Goal: Task Accomplishment & Management: Manage account settings

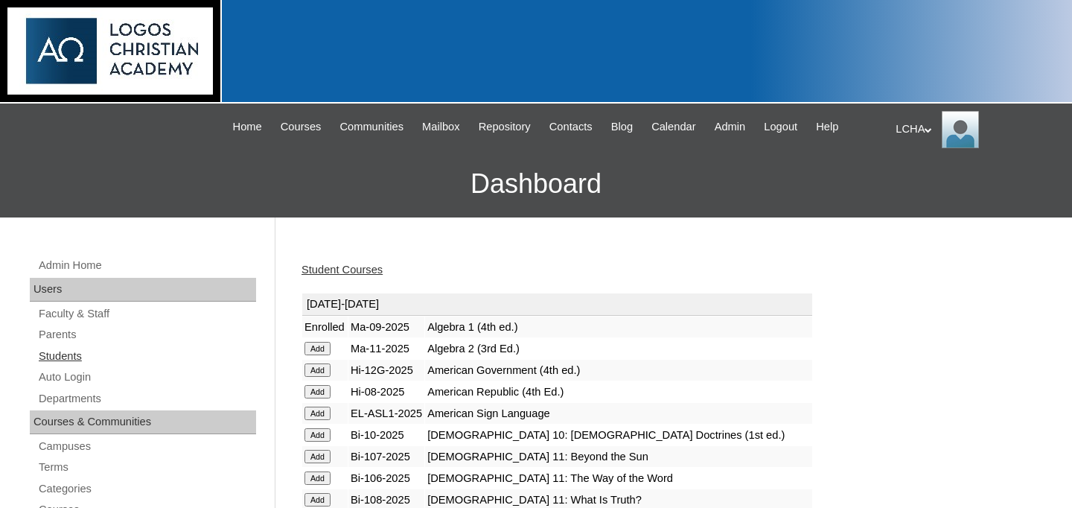
click at [103, 348] on link "Students" at bounding box center [146, 356] width 219 height 19
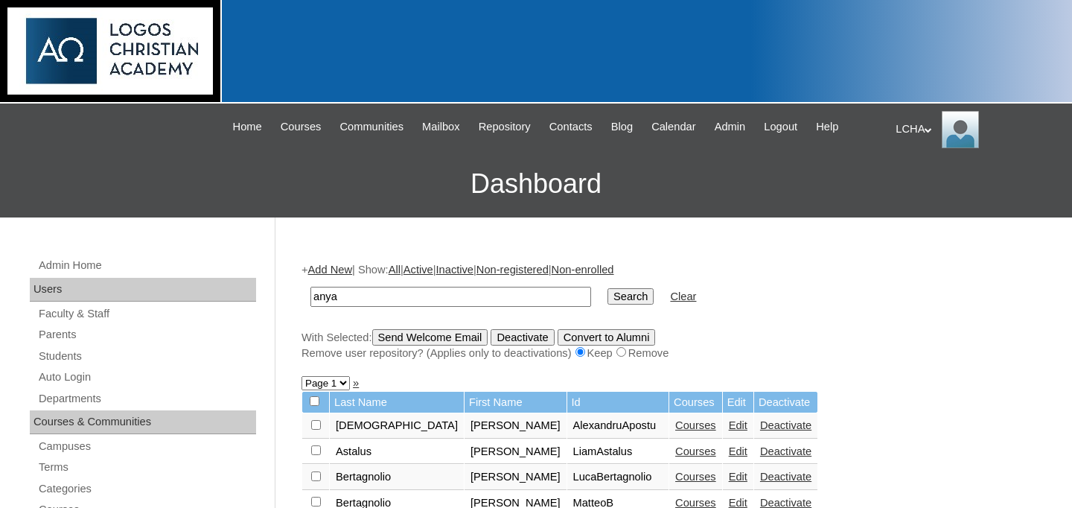
type input "anya"
click at [607, 288] on input "Search" at bounding box center [630, 296] width 46 height 16
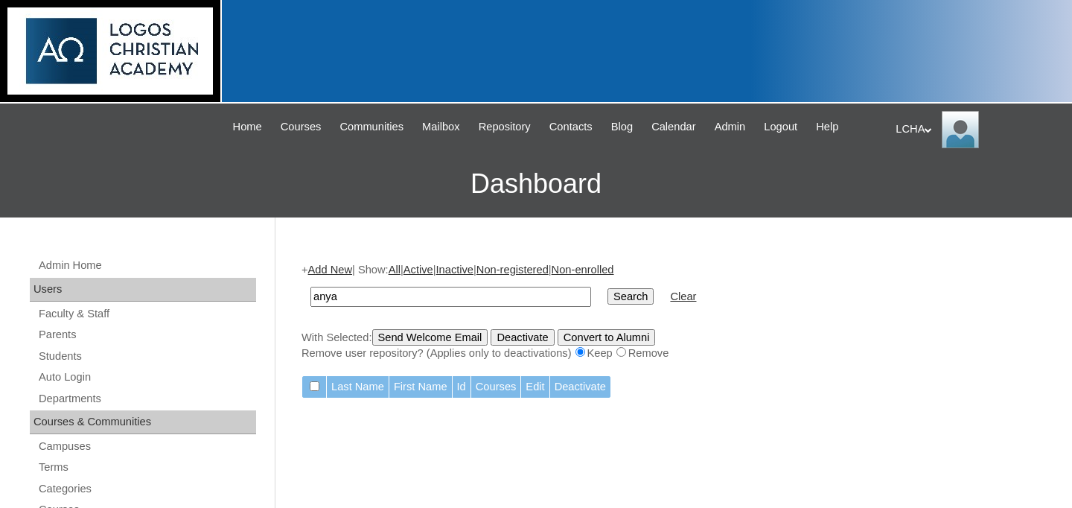
click at [336, 297] on input "anya" at bounding box center [450, 297] width 281 height 20
type input "harii"
click at [607, 288] on input "Search" at bounding box center [630, 296] width 46 height 16
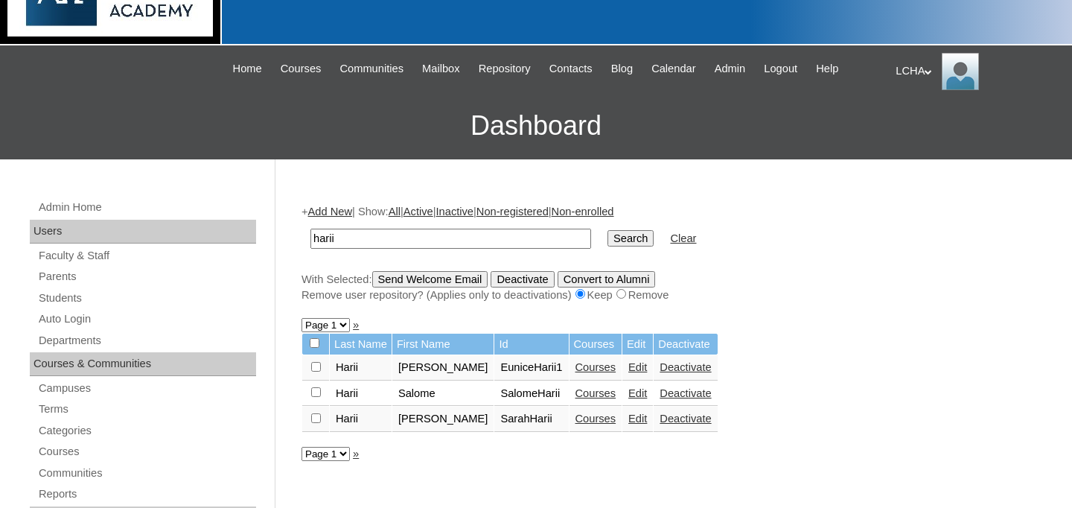
scroll to position [60, 0]
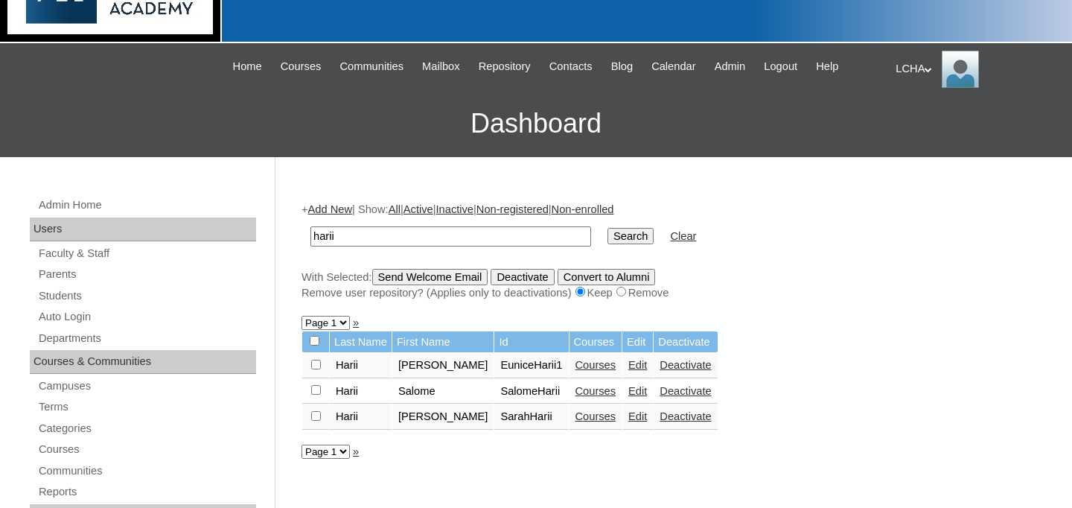
click at [582, 397] on link "Courses" at bounding box center [595, 391] width 41 height 12
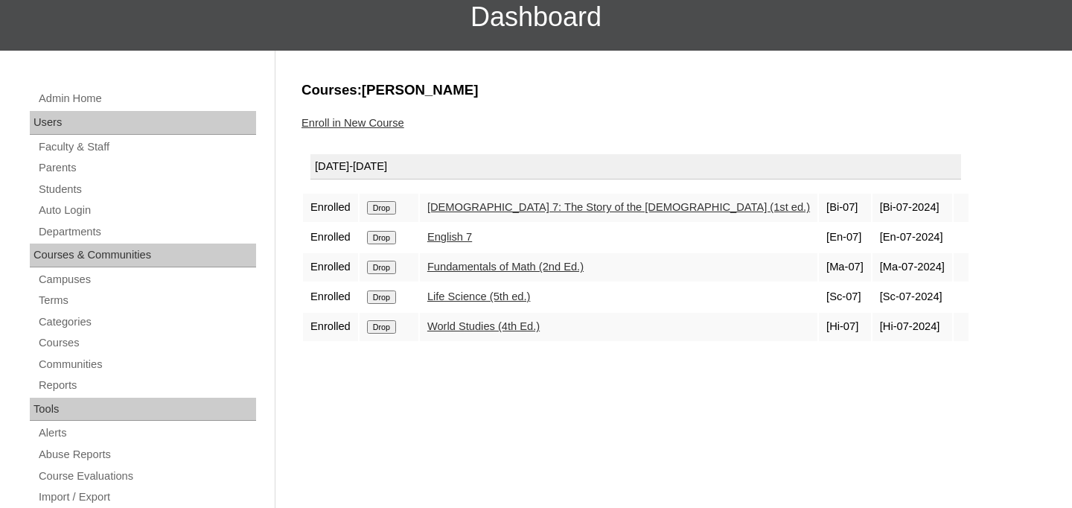
scroll to position [158, 0]
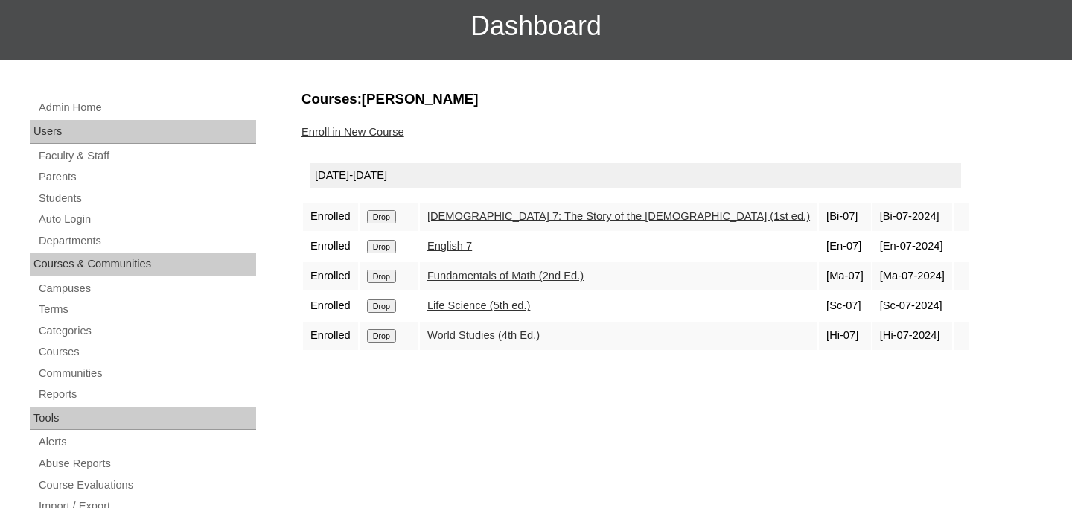
click at [389, 215] on input "Drop" at bounding box center [381, 216] width 29 height 13
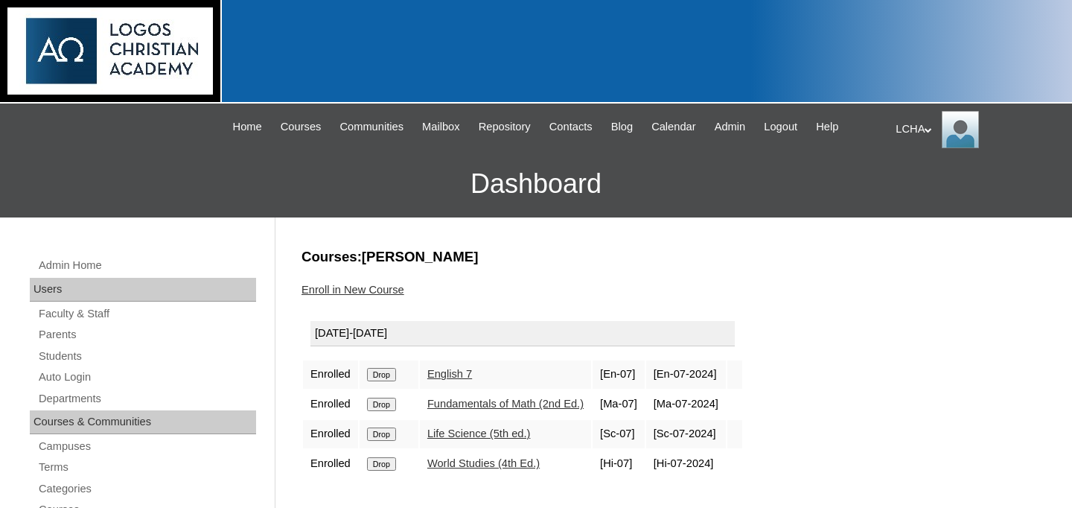
click at [384, 369] on input "Drop" at bounding box center [381, 374] width 29 height 13
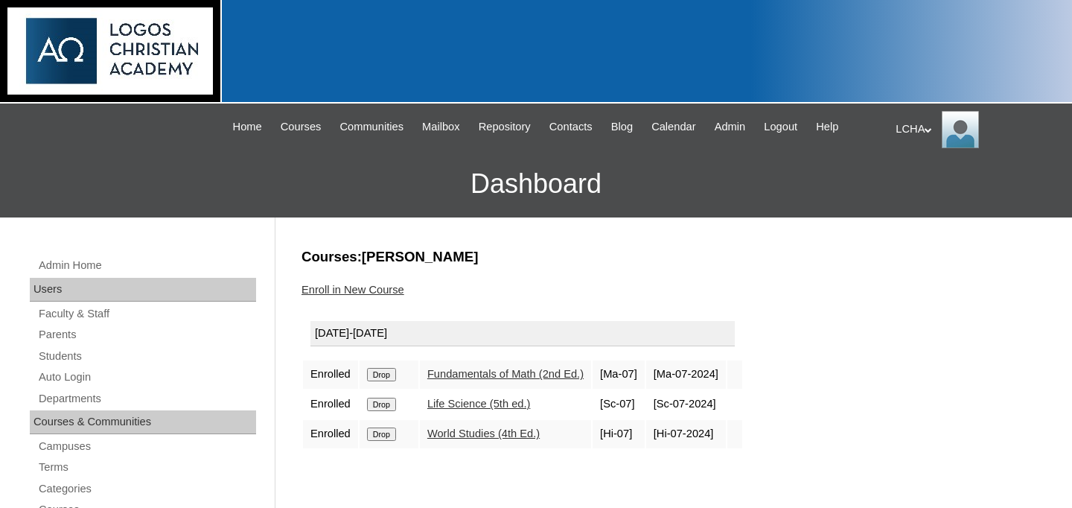
click at [384, 372] on input "Drop" at bounding box center [381, 374] width 29 height 13
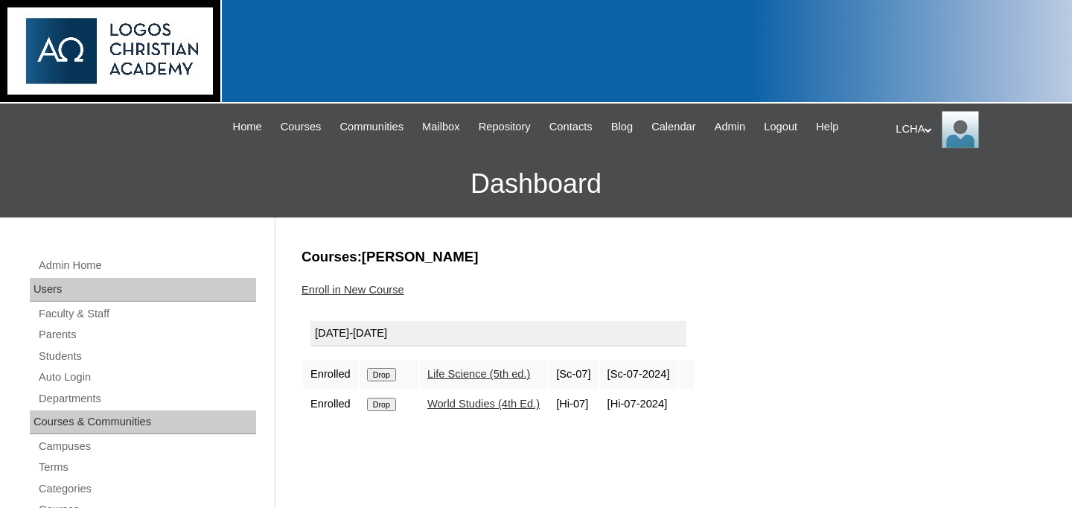
click at [392, 376] on input "Drop" at bounding box center [381, 374] width 29 height 13
click at [396, 374] on input "Drop" at bounding box center [381, 374] width 29 height 13
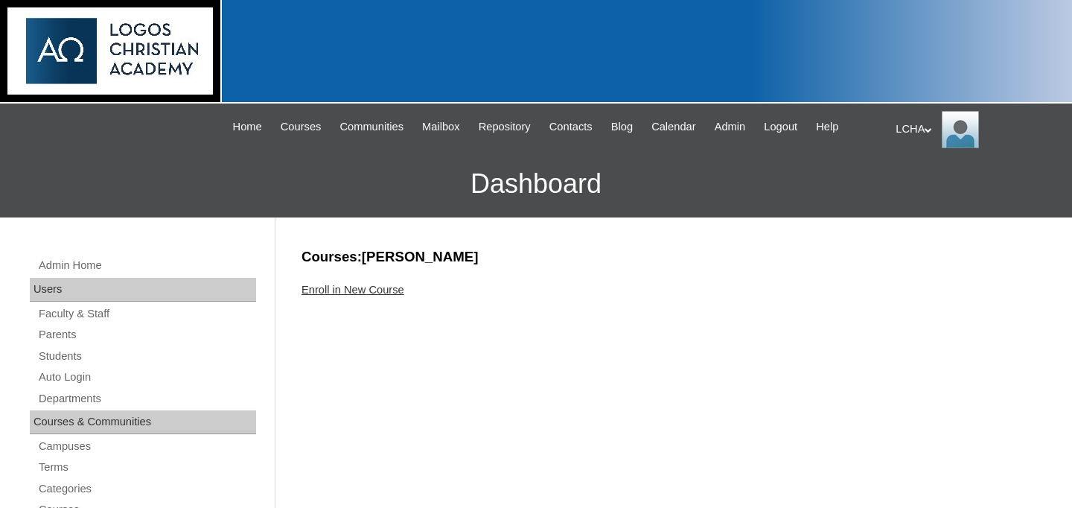
click at [335, 290] on link "Enroll in New Course" at bounding box center [353, 290] width 103 height 12
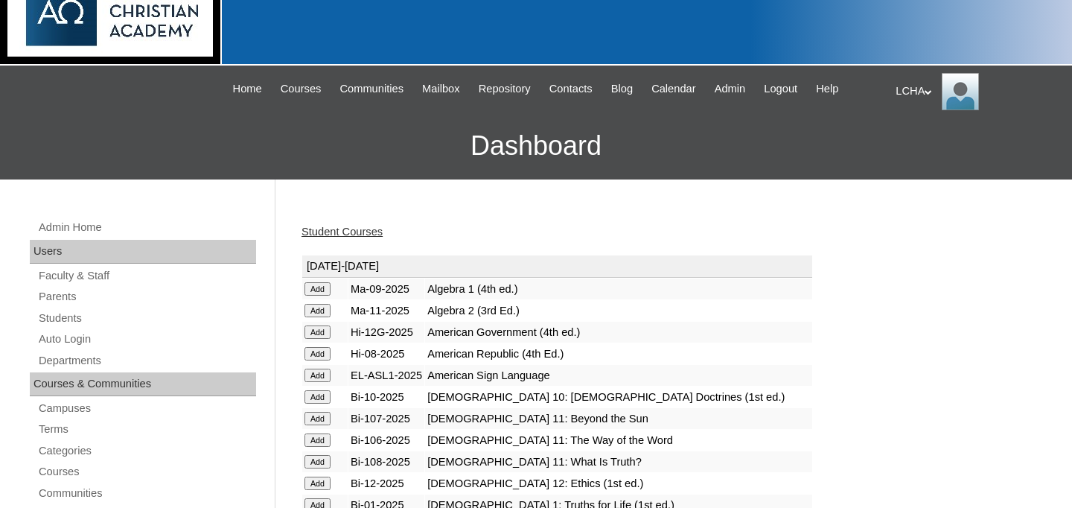
scroll to position [48, 0]
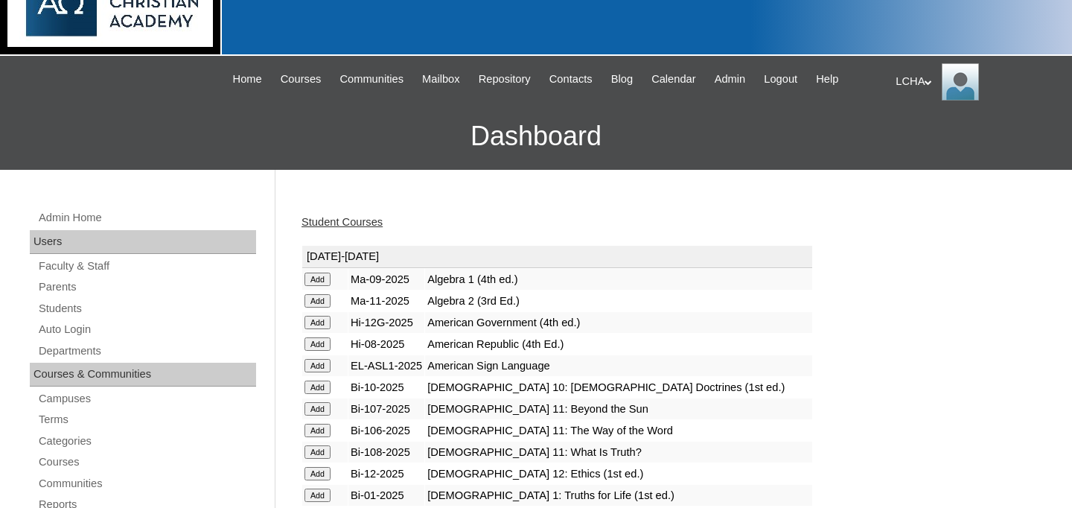
click at [323, 340] on input "Add" at bounding box center [317, 343] width 26 height 13
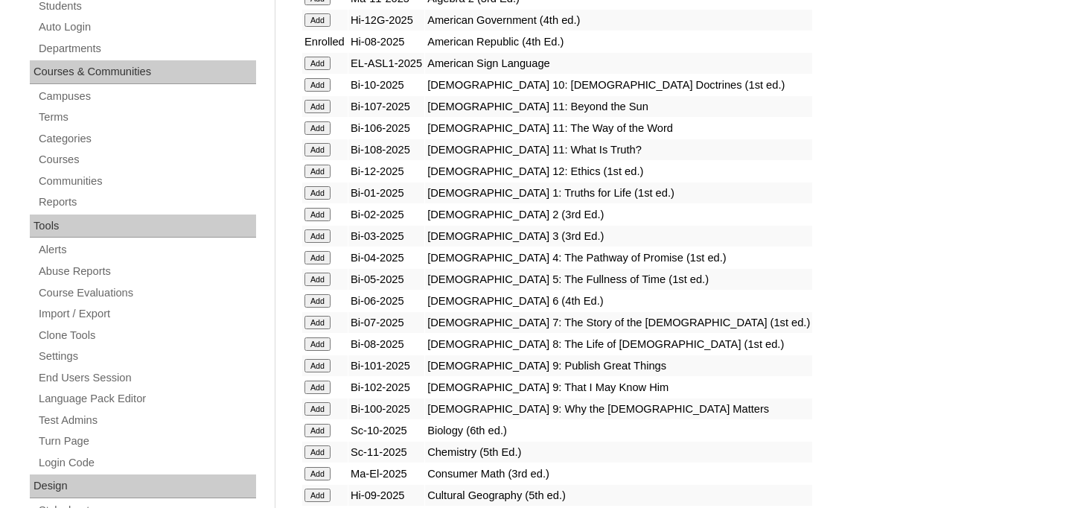
scroll to position [372, 0]
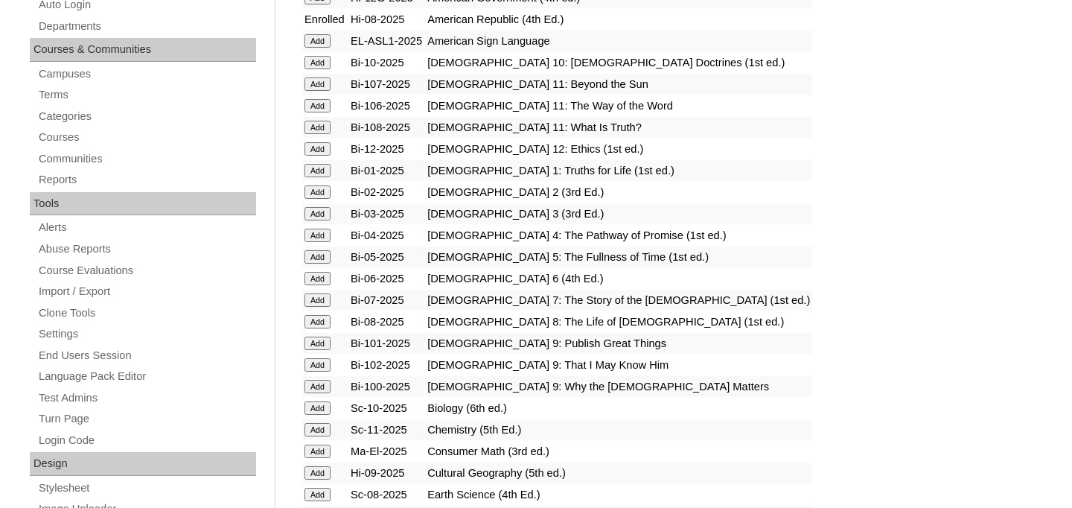
click at [326, 327] on input "Add" at bounding box center [317, 321] width 26 height 13
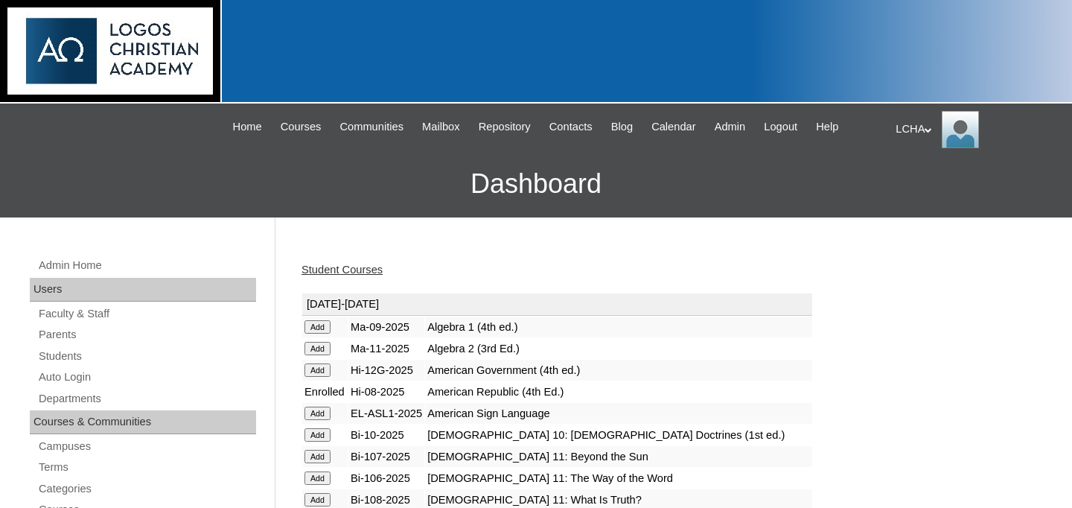
scroll to position [440, 0]
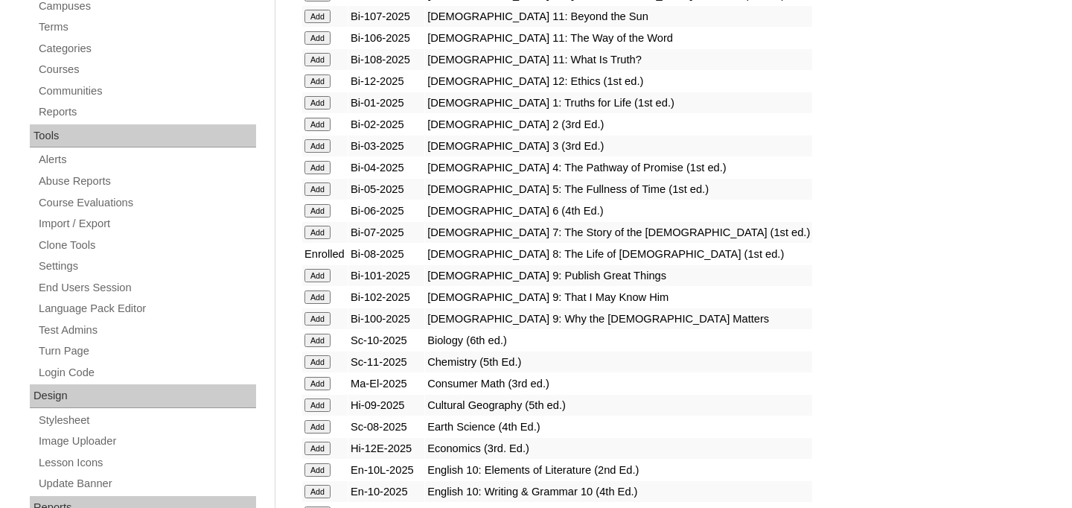
click at [321, 426] on input "Add" at bounding box center [317, 426] width 26 height 13
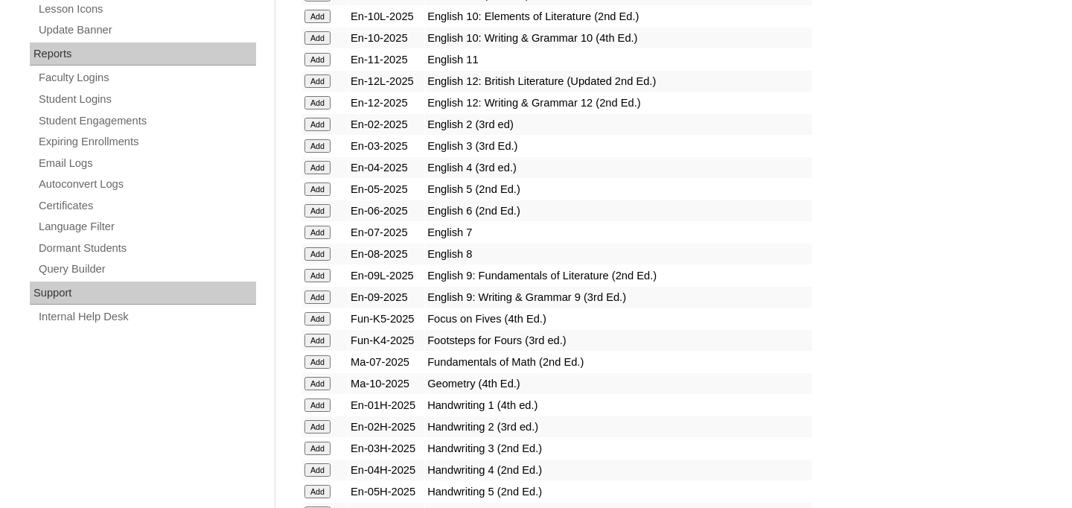
click at [321, 252] on input "Add" at bounding box center [317, 253] width 26 height 13
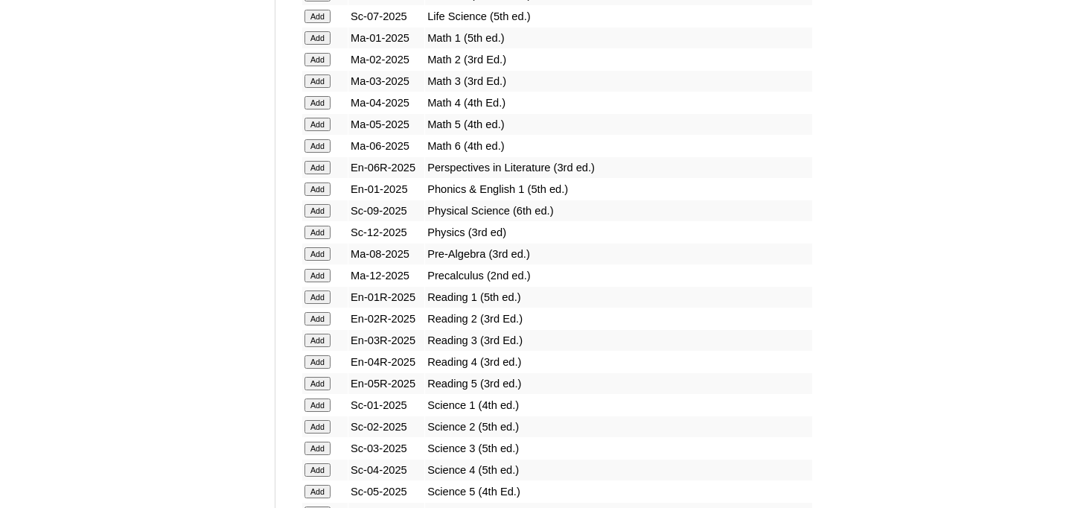
click at [318, 252] on input "Add" at bounding box center [317, 253] width 26 height 13
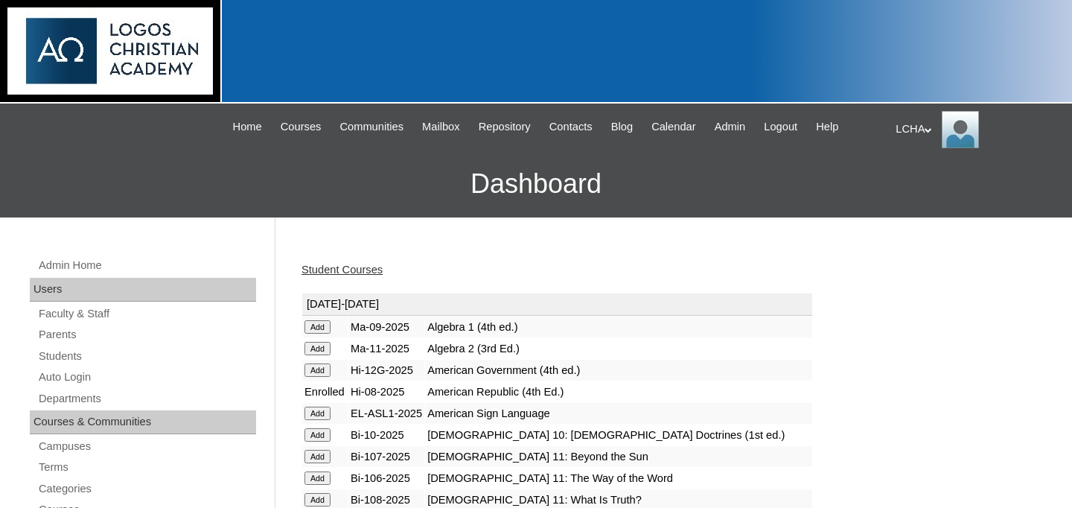
click at [357, 267] on link "Student Courses" at bounding box center [342, 270] width 81 height 12
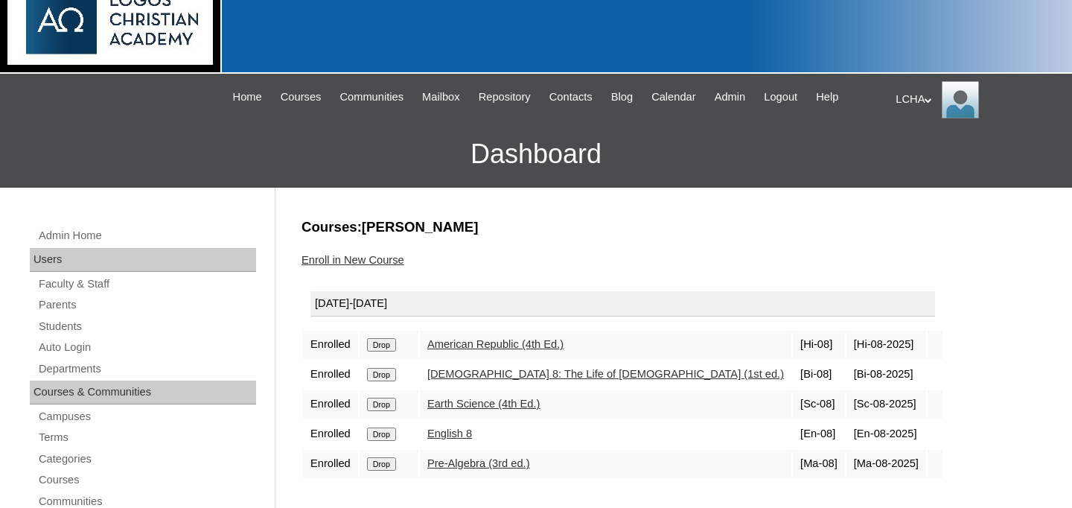
scroll to position [35, 0]
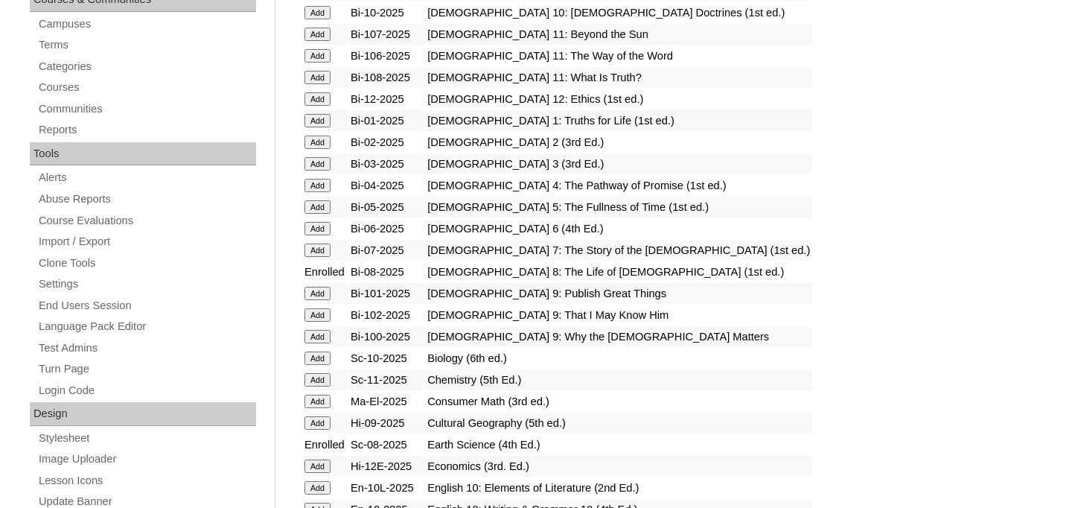
scroll to position [148, 0]
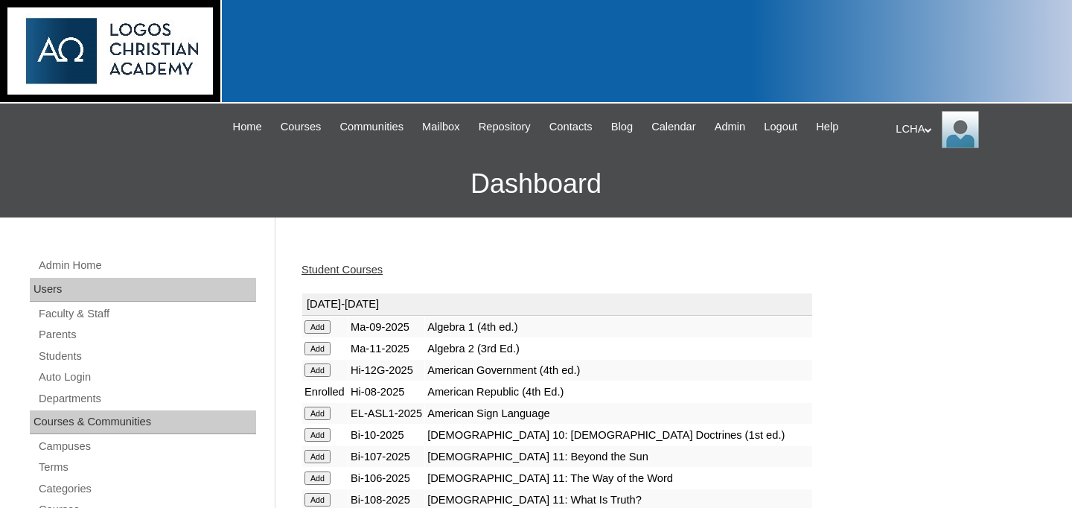
scroll to position [437, 0]
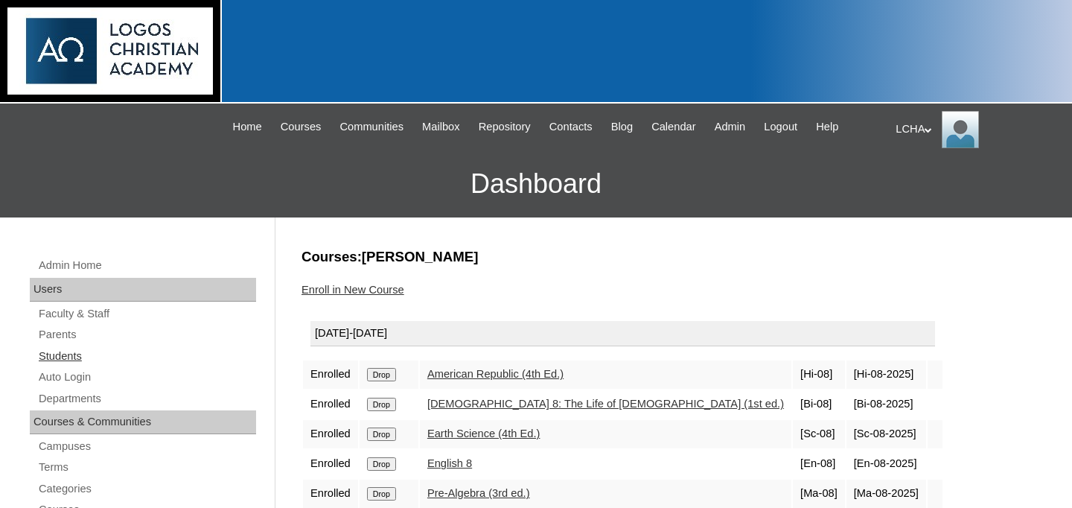
click at [72, 355] on link "Students" at bounding box center [146, 356] width 219 height 19
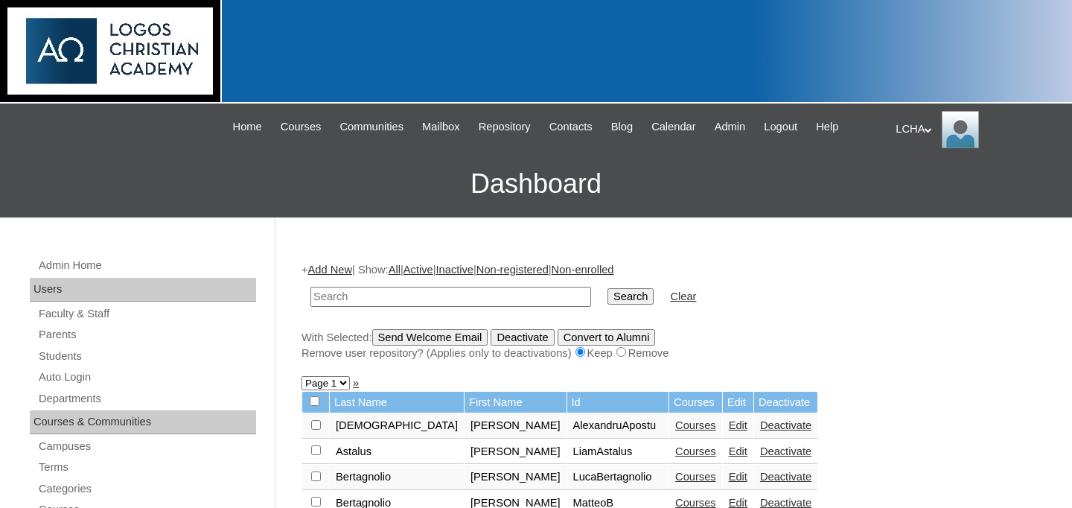
click at [392, 298] on input "text" at bounding box center [450, 297] width 281 height 20
type input "harii"
click at [607, 288] on input "Search" at bounding box center [630, 296] width 46 height 16
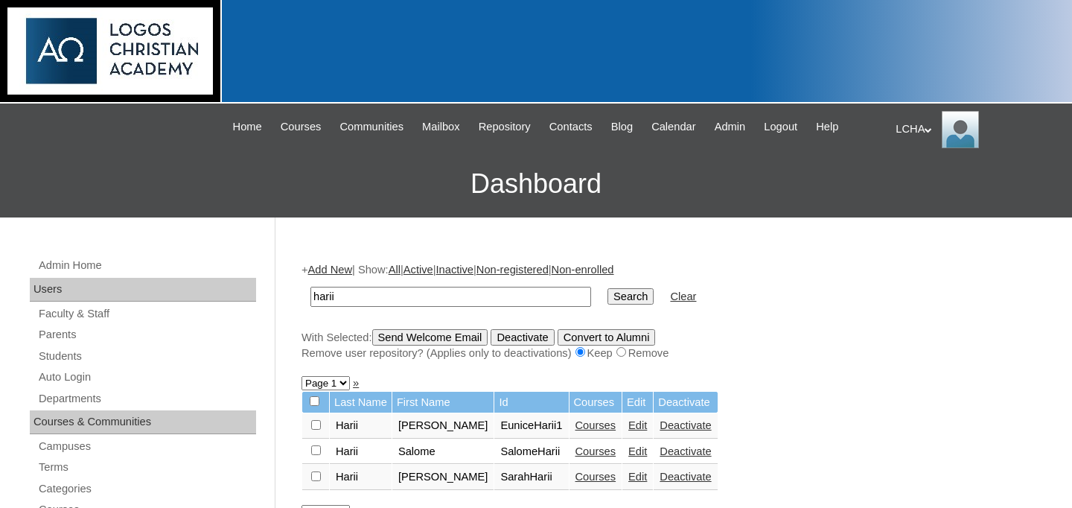
click at [575, 482] on link "Courses" at bounding box center [595, 476] width 41 height 12
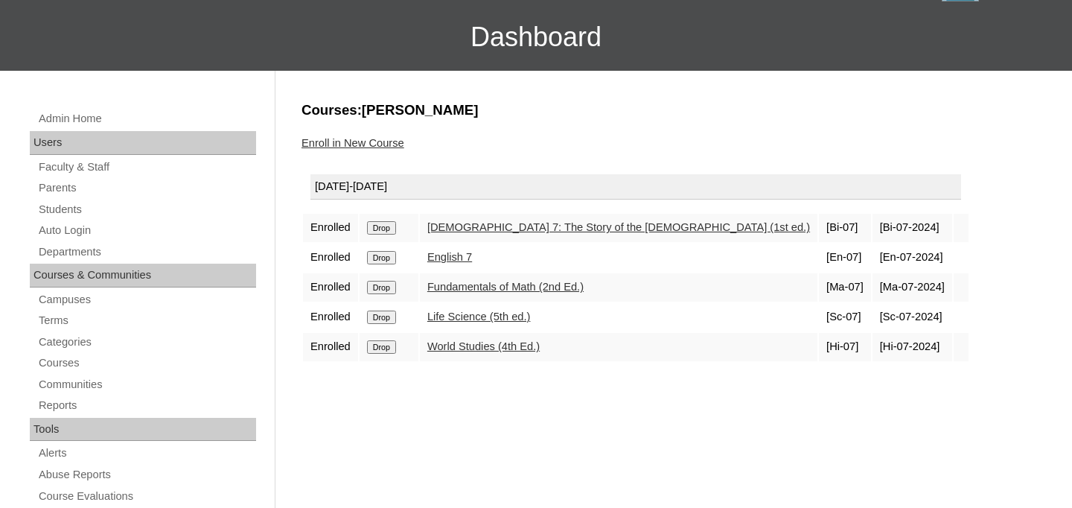
scroll to position [171, 0]
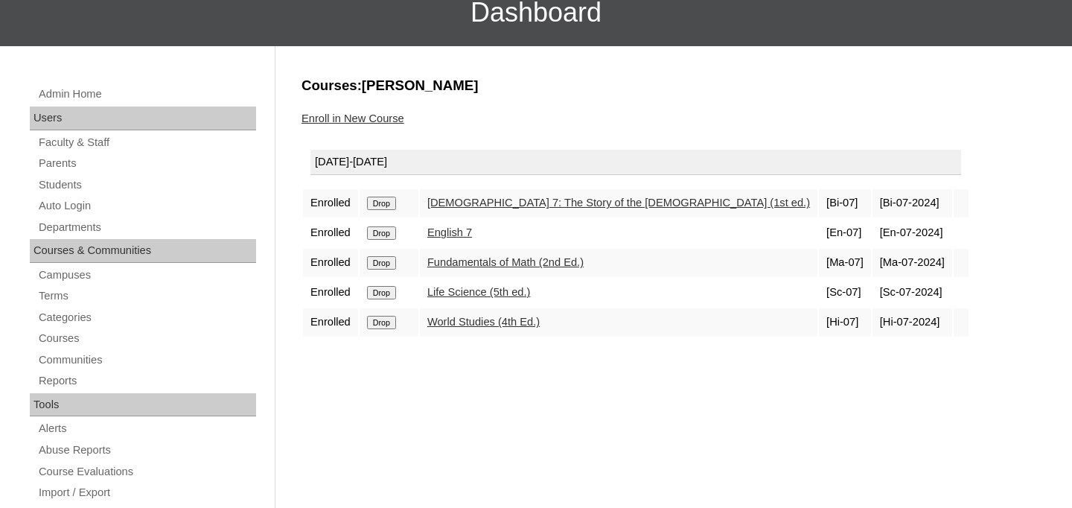
click at [395, 204] on input "Drop" at bounding box center [381, 203] width 29 height 13
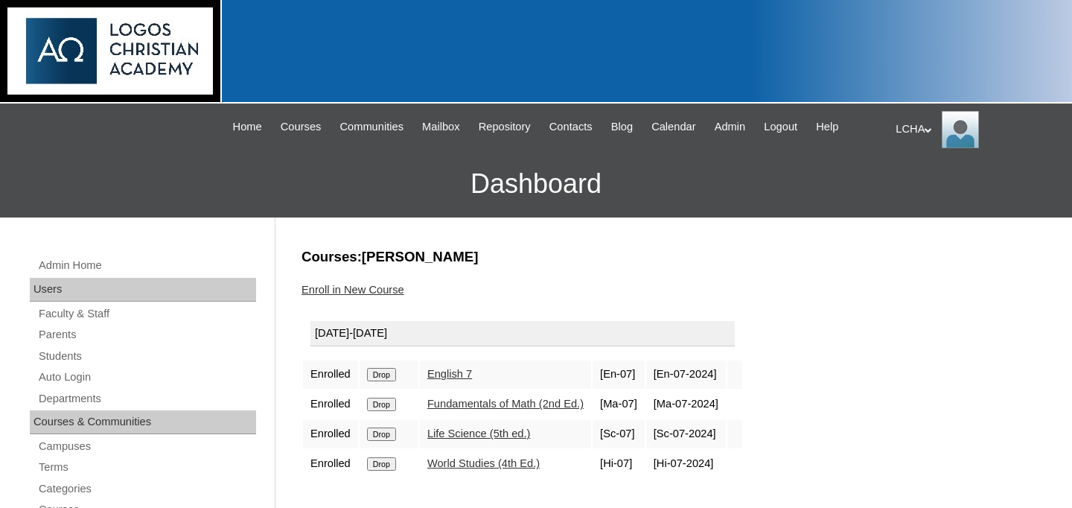
click at [381, 368] on form "Drop" at bounding box center [389, 374] width 44 height 12
click at [382, 377] on input "Drop" at bounding box center [381, 374] width 29 height 13
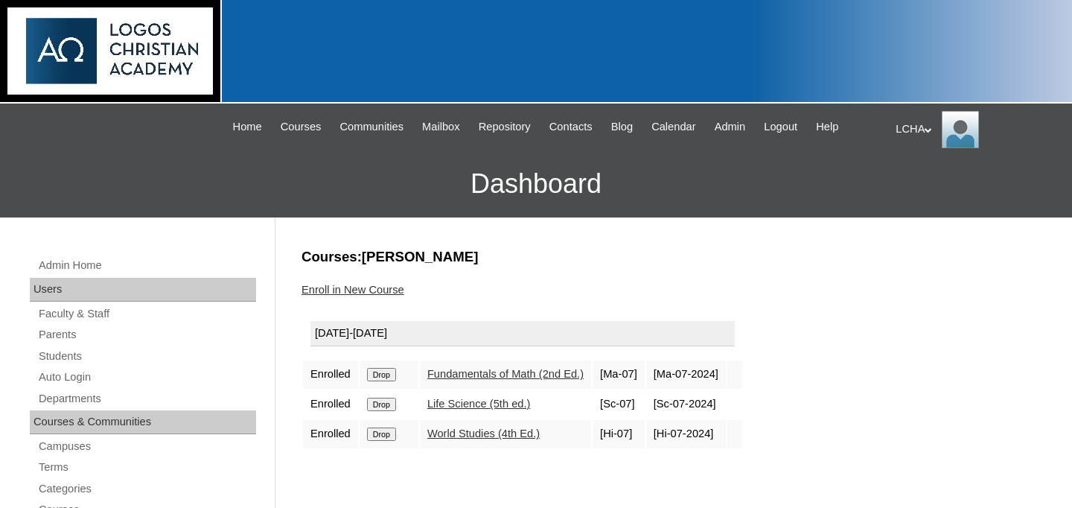
click at [395, 376] on input "Drop" at bounding box center [381, 374] width 29 height 13
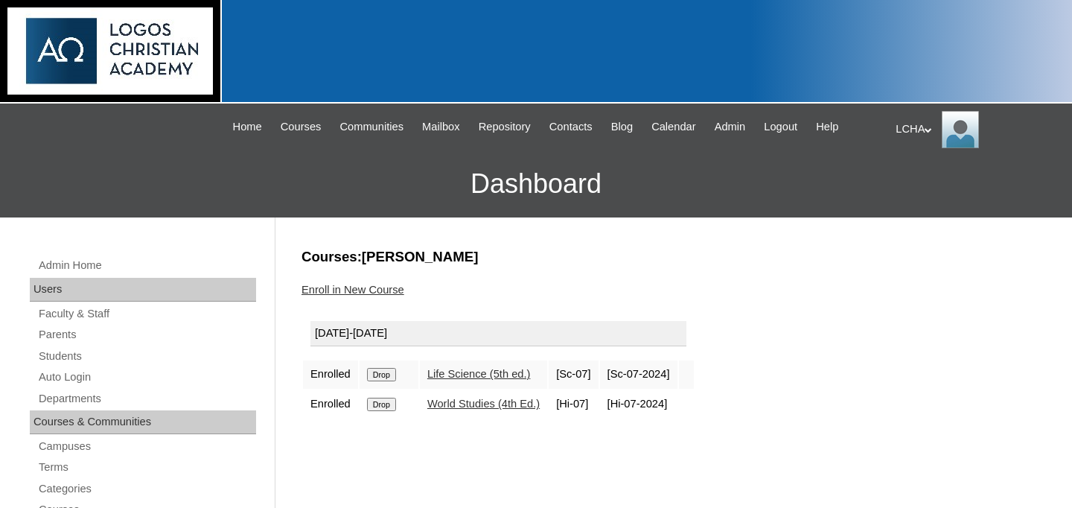
click at [396, 369] on input "Drop" at bounding box center [381, 374] width 29 height 13
click at [383, 371] on input "Drop" at bounding box center [381, 374] width 29 height 13
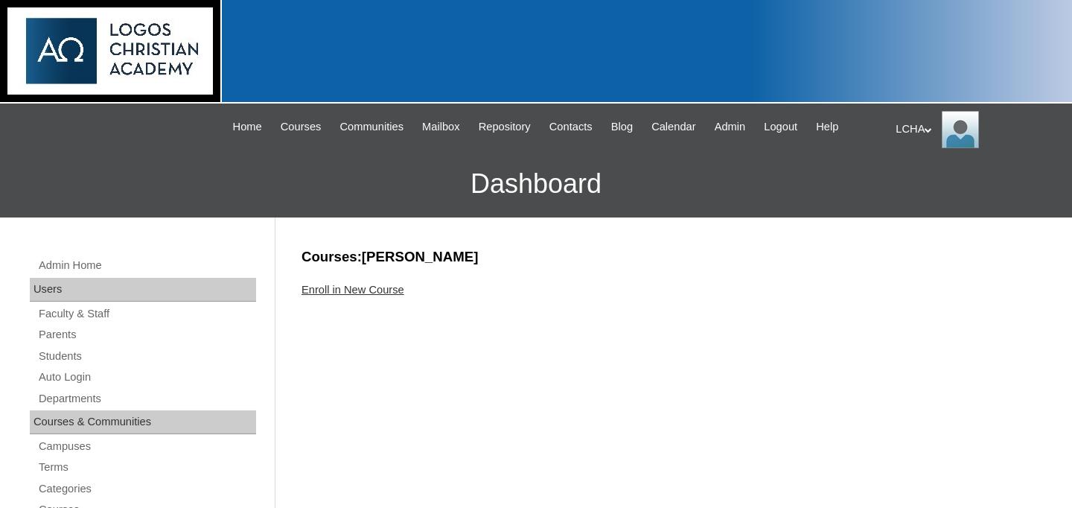
click at [404, 296] on div "Enroll in New Course" at bounding box center [670, 290] width 737 height 16
click at [402, 293] on link "Enroll in New Course" at bounding box center [353, 290] width 103 height 12
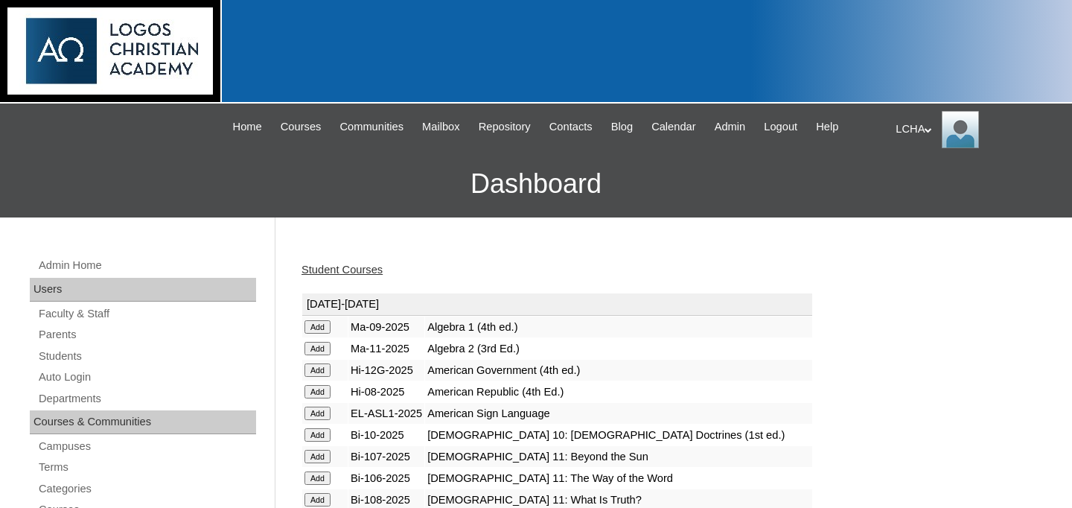
click at [319, 387] on input "Add" at bounding box center [317, 391] width 26 height 13
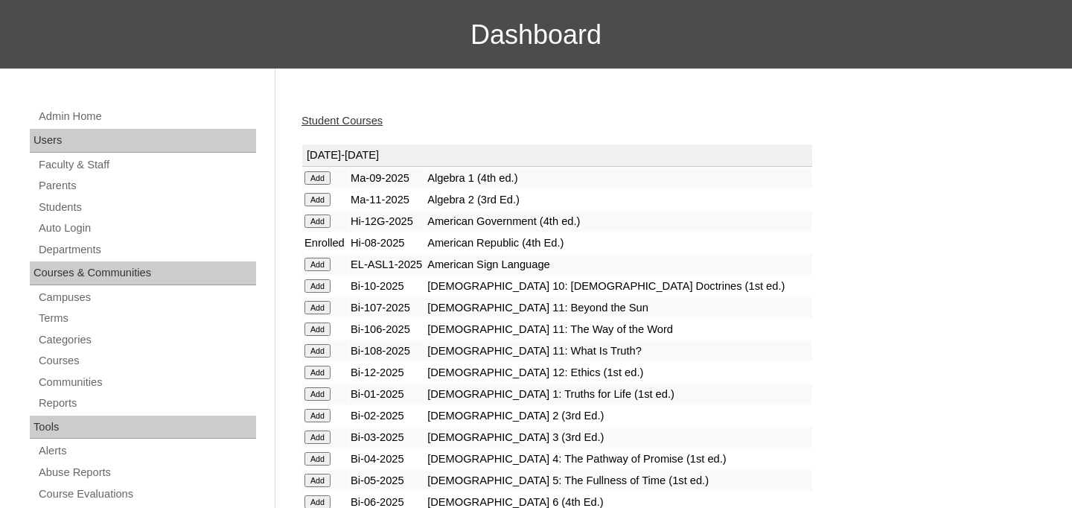
scroll to position [440, 0]
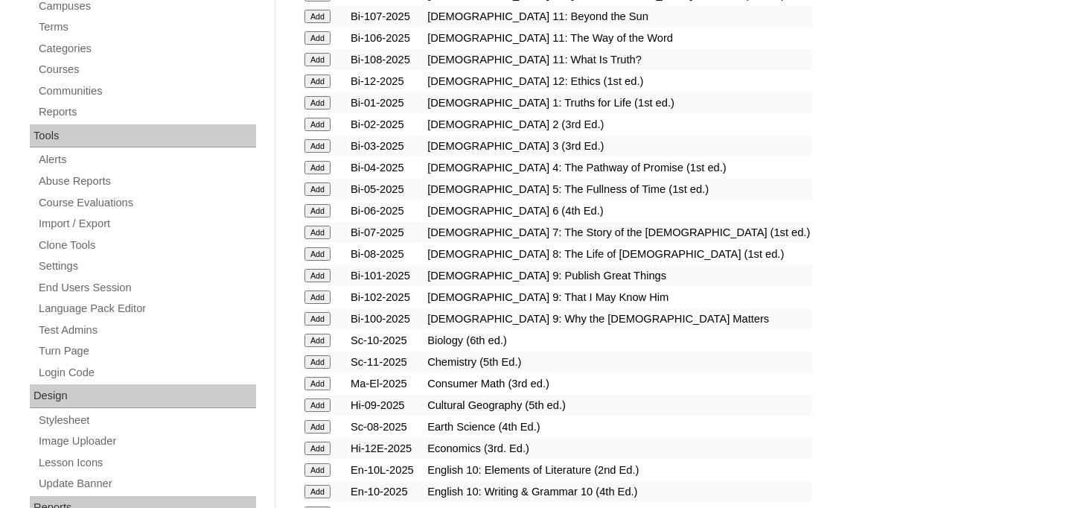
click at [321, 252] on input "Add" at bounding box center [317, 253] width 26 height 13
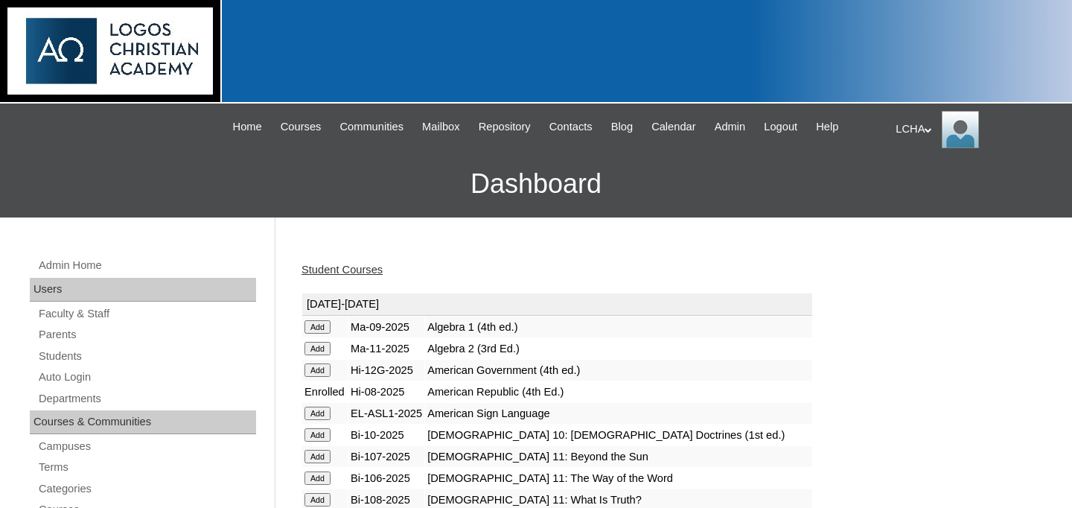
scroll to position [440, 0]
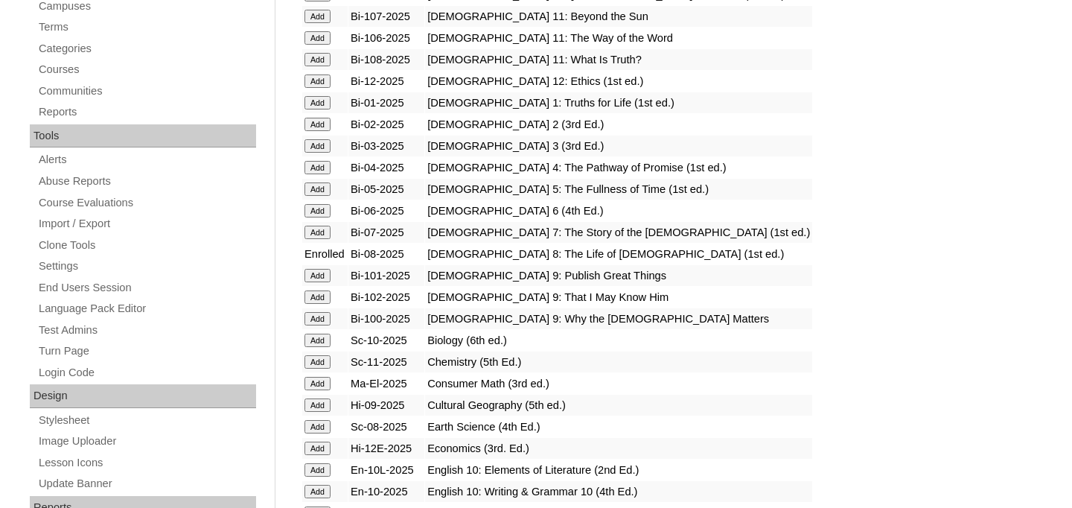
click at [316, 424] on input "Add" at bounding box center [317, 426] width 26 height 13
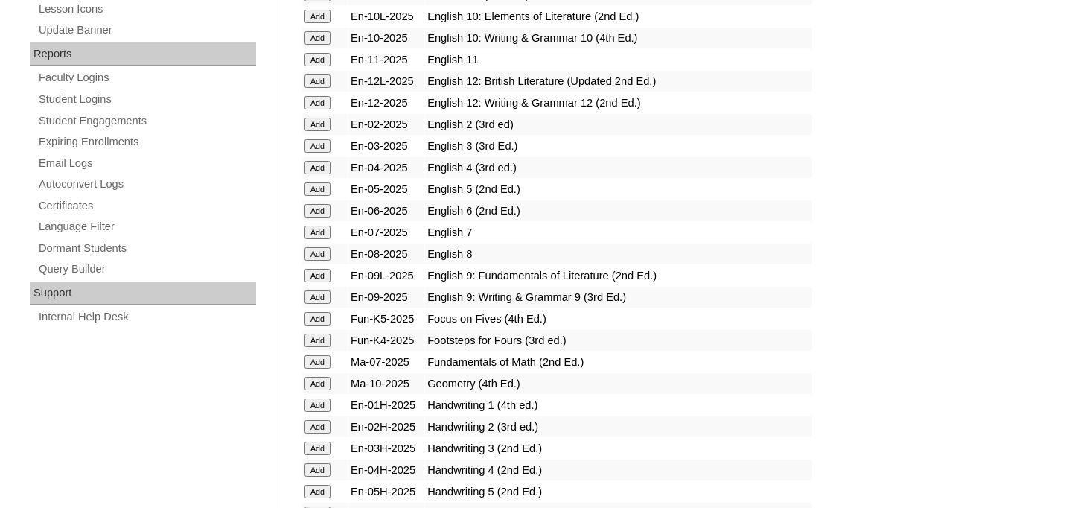
click at [317, 252] on input "Add" at bounding box center [317, 253] width 26 height 13
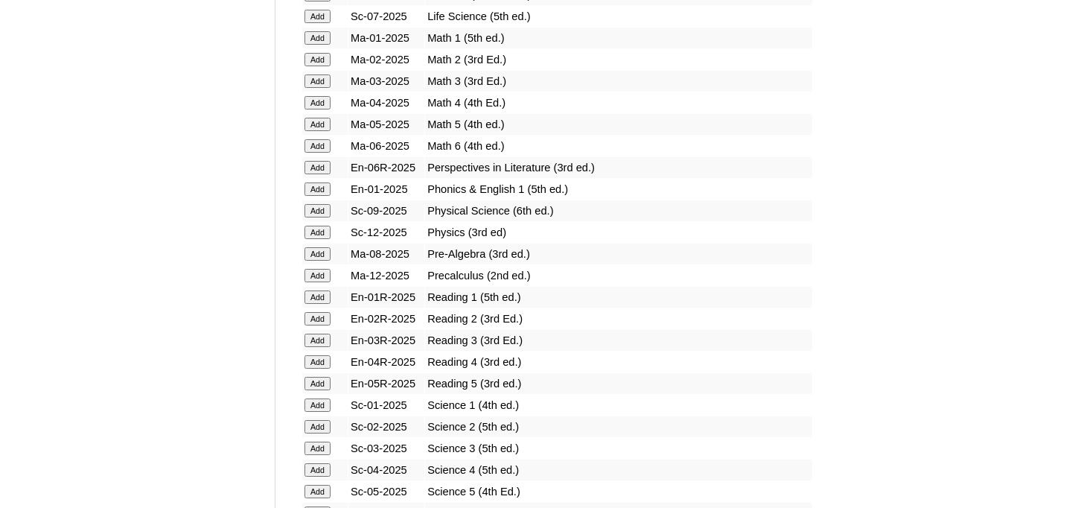
click at [319, 256] on input "Add" at bounding box center [317, 253] width 26 height 13
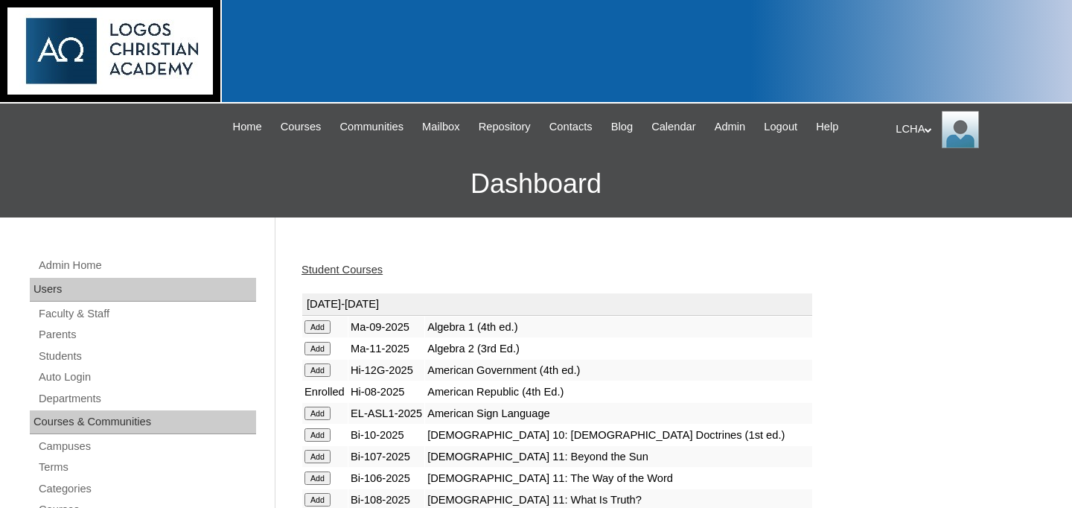
click at [329, 269] on link "Student Courses" at bounding box center [342, 270] width 81 height 12
